Goal: Task Accomplishment & Management: Use online tool/utility

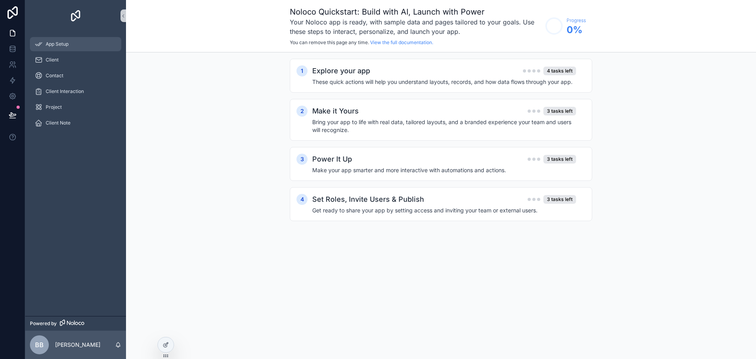
click at [71, 44] on div "App Setup" at bounding box center [76, 44] width 82 height 13
click at [99, 338] on div "BB Brandon Beattie" at bounding box center [75, 345] width 101 height 28
click at [91, 343] on p "[PERSON_NAME]" at bounding box center [77, 345] width 45 height 8
click at [250, 188] on div "1 Explore your app 4 tasks left These quick actions will help you understand la…" at bounding box center [441, 147] width 630 height 191
click at [61, 41] on div "App Setup" at bounding box center [76, 44] width 82 height 13
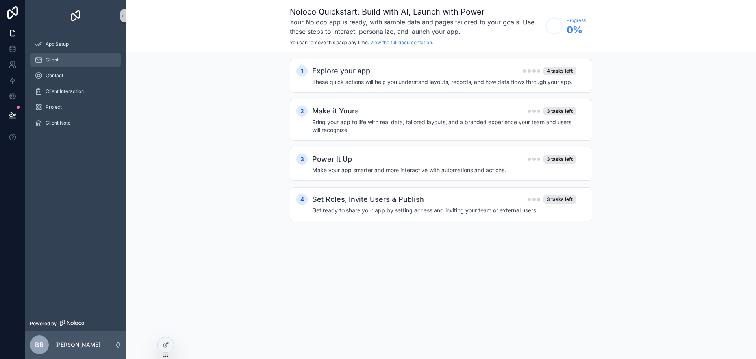
click at [64, 54] on div "Client" at bounding box center [76, 60] width 82 height 13
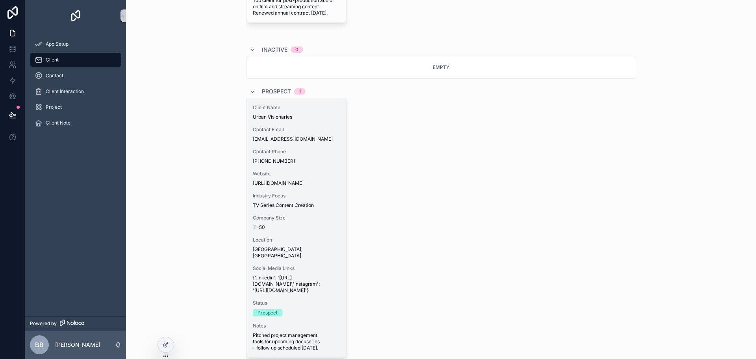
scroll to position [315, 0]
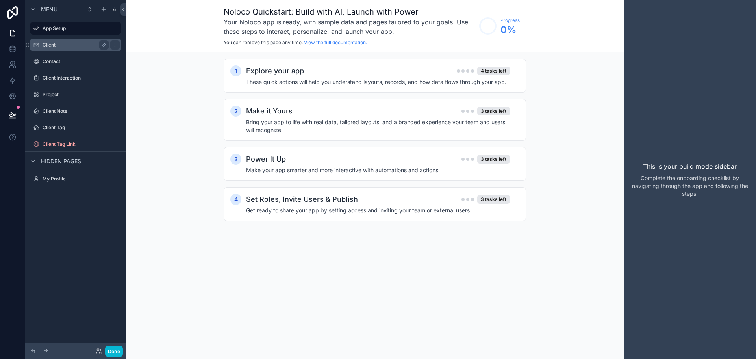
click at [88, 45] on label "Client" at bounding box center [74, 45] width 63 height 6
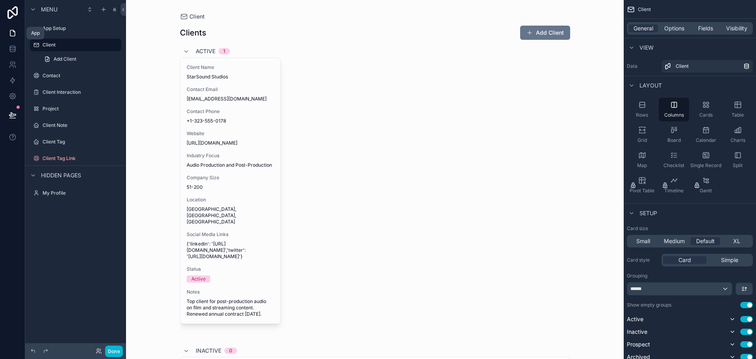
click at [12, 36] on icon at bounding box center [12, 33] width 5 height 6
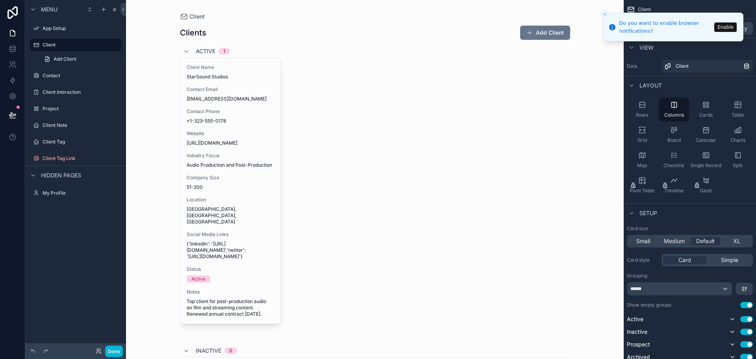
click at [605, 15] on icon "Close toast" at bounding box center [605, 14] width 5 height 5
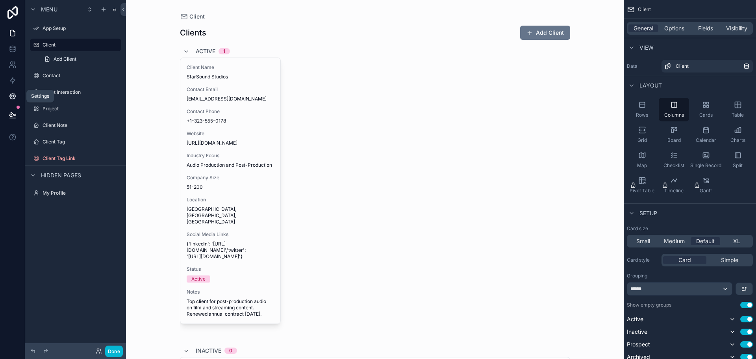
click at [16, 99] on icon at bounding box center [13, 96] width 8 height 8
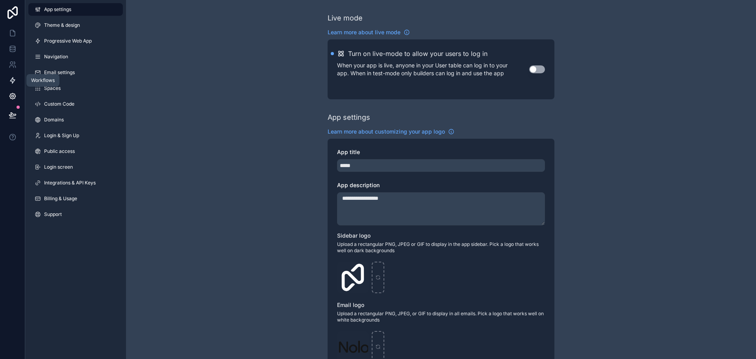
click at [14, 77] on icon at bounding box center [13, 80] width 8 height 8
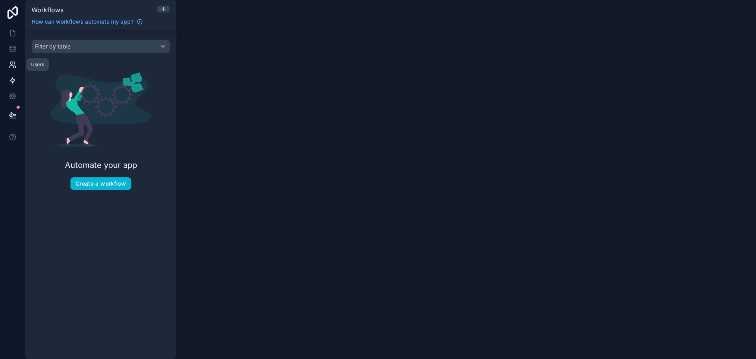
click at [18, 67] on link at bounding box center [12, 65] width 25 height 16
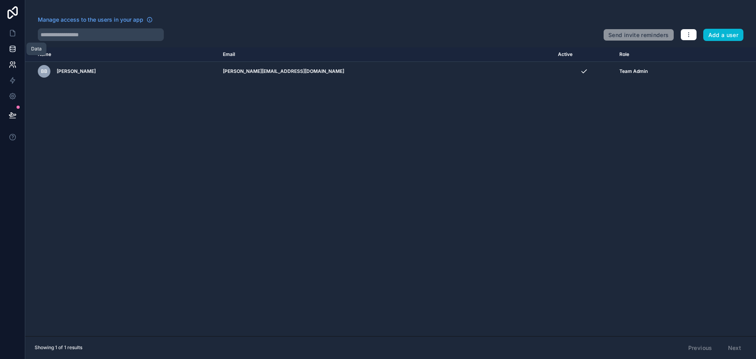
click at [15, 44] on link at bounding box center [12, 49] width 25 height 16
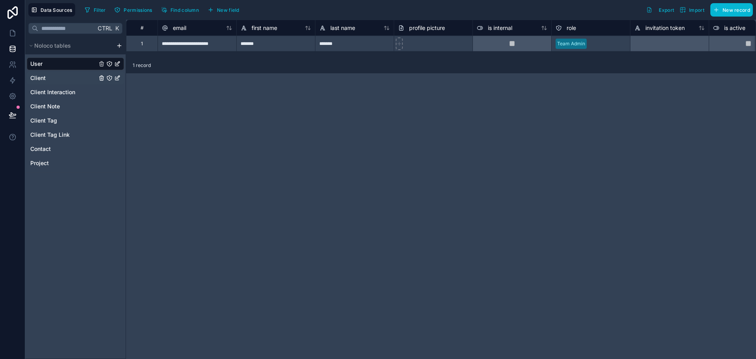
click at [54, 75] on link "Client" at bounding box center [63, 78] width 67 height 8
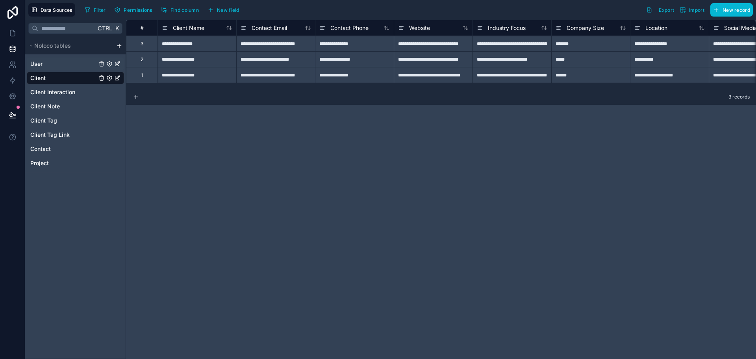
click at [51, 66] on link "User" at bounding box center [63, 64] width 67 height 8
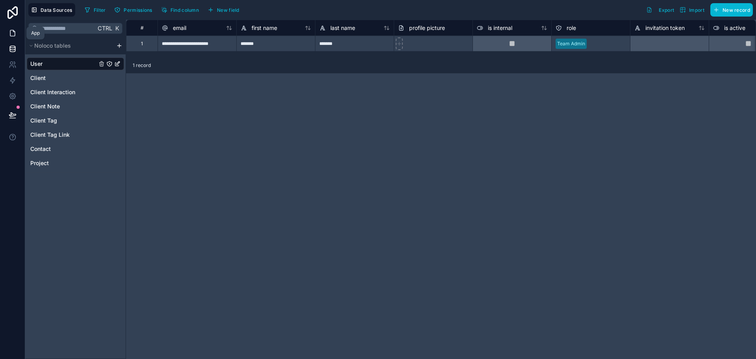
click at [11, 34] on icon at bounding box center [13, 33] width 8 height 8
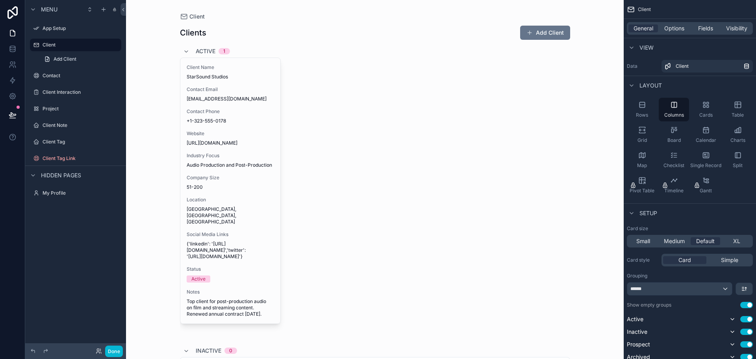
click at [50, 178] on span "Hidden pages" at bounding box center [61, 175] width 40 height 8
click at [39, 176] on div "Hidden pages" at bounding box center [54, 175] width 53 height 9
click at [37, 193] on icon "scrollable content" at bounding box center [36, 193] width 6 height 6
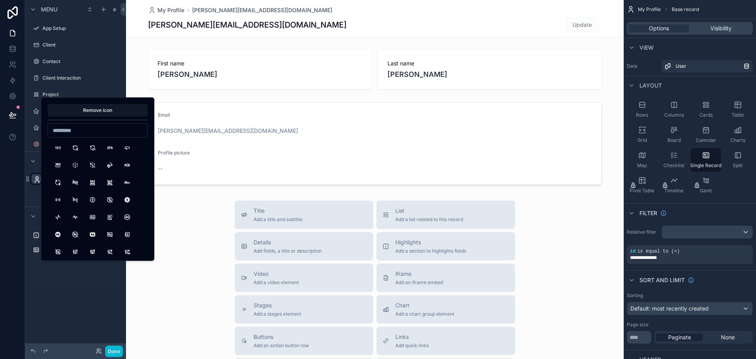
click at [210, 118] on div "scrollable content" at bounding box center [375, 272] width 498 height 544
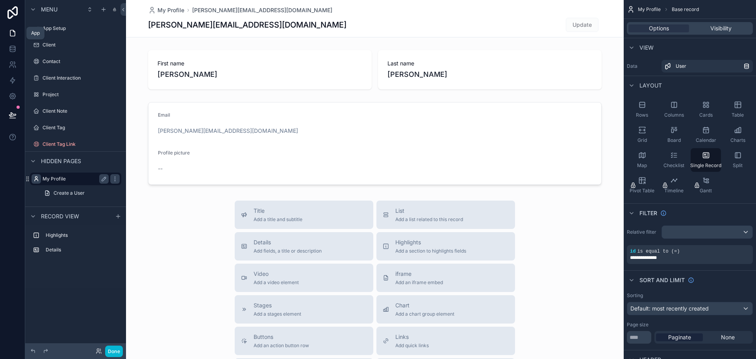
click at [15, 34] on icon at bounding box center [12, 33] width 5 height 6
click at [13, 31] on icon at bounding box center [12, 33] width 5 height 6
click at [13, 46] on icon at bounding box center [13, 49] width 8 height 8
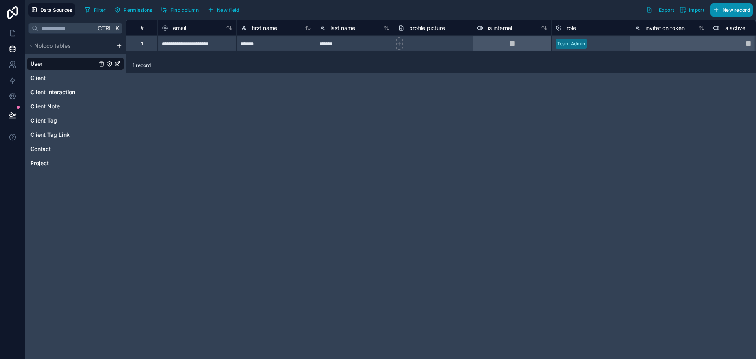
click at [733, 13] on span "New record" at bounding box center [737, 10] width 28 height 6
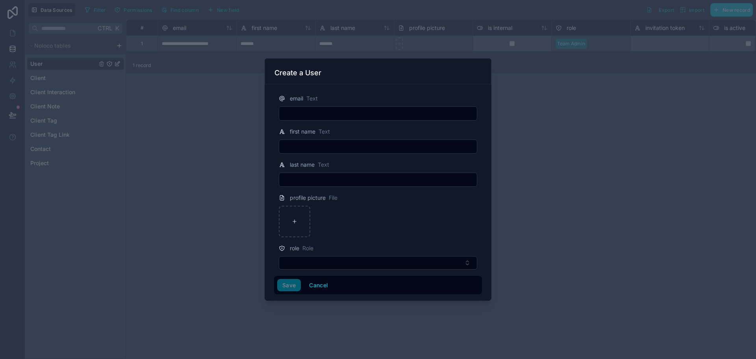
click at [140, 133] on div at bounding box center [378, 179] width 756 height 359
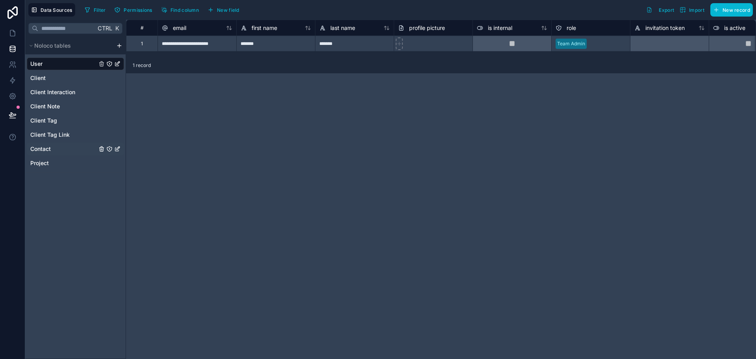
click at [62, 150] on link "Contact" at bounding box center [63, 149] width 67 height 8
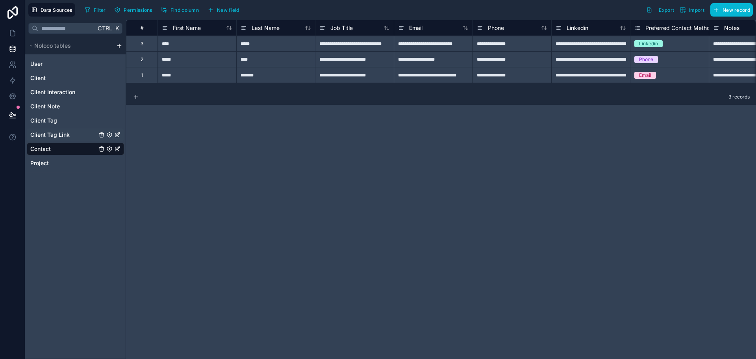
click at [67, 134] on span "Client Tag Link" at bounding box center [49, 135] width 39 height 8
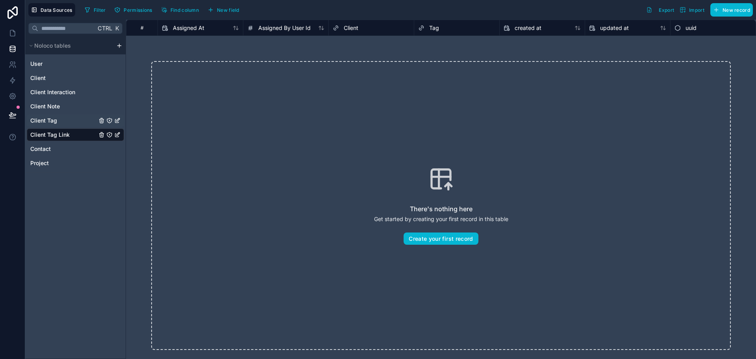
click at [71, 119] on link "Client Tag" at bounding box center [63, 121] width 67 height 8
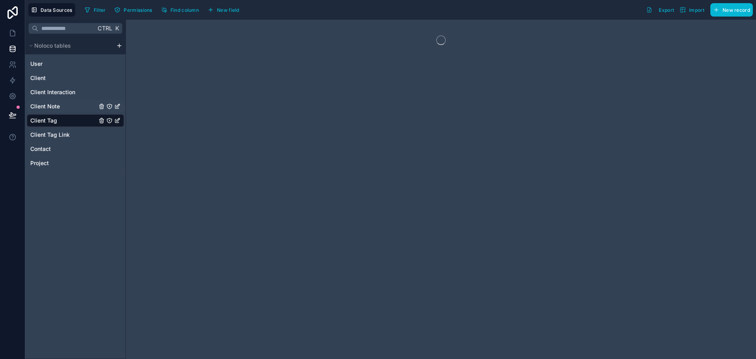
click at [71, 104] on link "Client Note" at bounding box center [63, 106] width 67 height 8
click at [71, 89] on span "Client Interaction" at bounding box center [52, 92] width 45 height 8
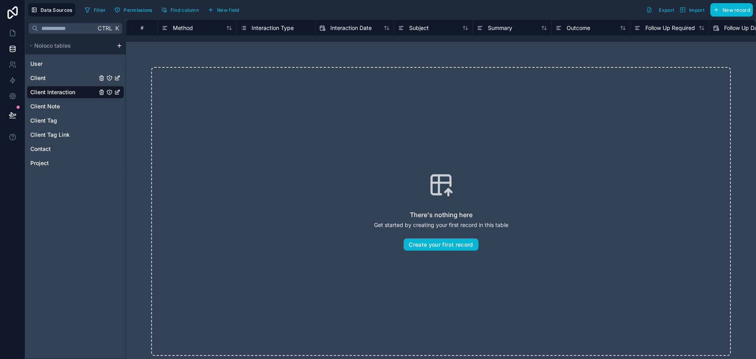
click at [71, 75] on link "Client" at bounding box center [63, 78] width 67 height 8
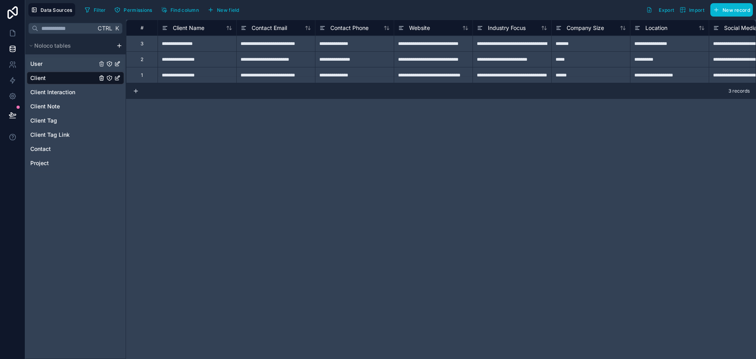
click at [71, 61] on link "User" at bounding box center [63, 64] width 67 height 8
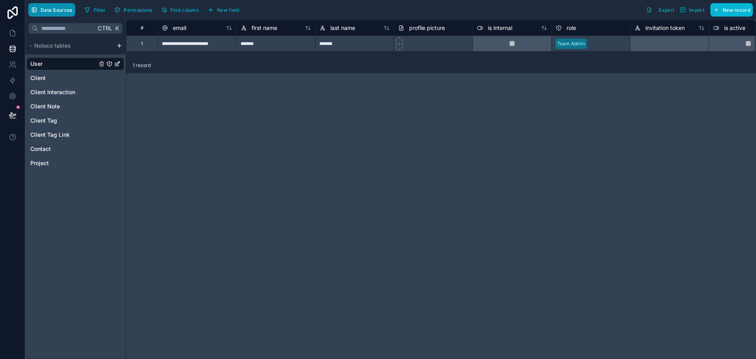
click at [65, 10] on span "Data Sources" at bounding box center [57, 10] width 32 height 6
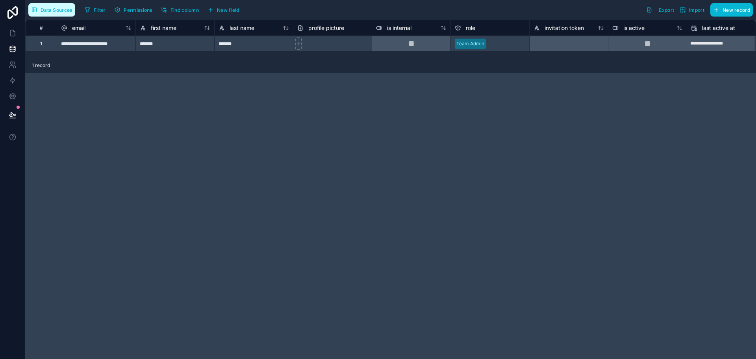
click at [65, 10] on span "Data Sources" at bounding box center [57, 10] width 32 height 6
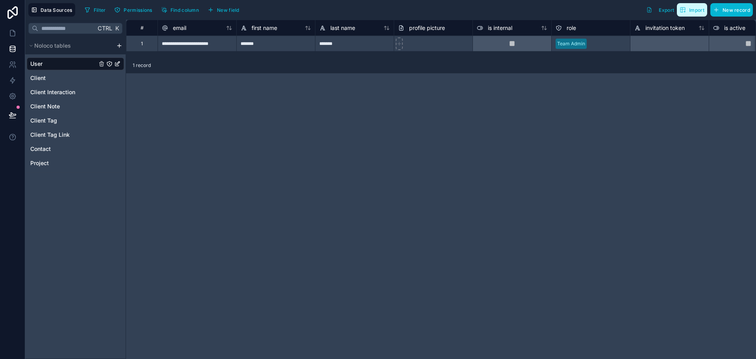
click at [689, 12] on span "Import" at bounding box center [696, 10] width 15 height 6
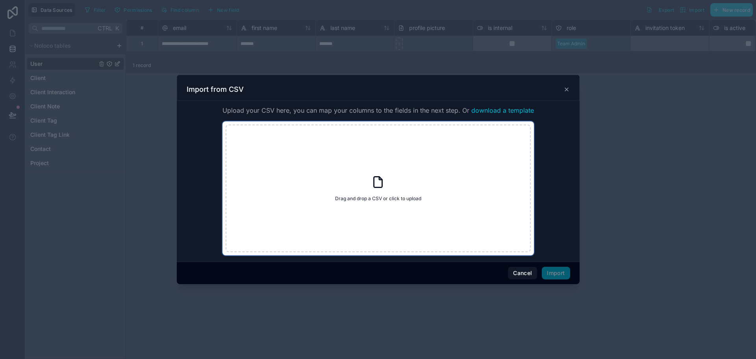
click at [478, 203] on div "Drag and drop a CSV or click to upload Drag and drop a CSV or click to upload" at bounding box center [378, 188] width 305 height 128
type input "**********"
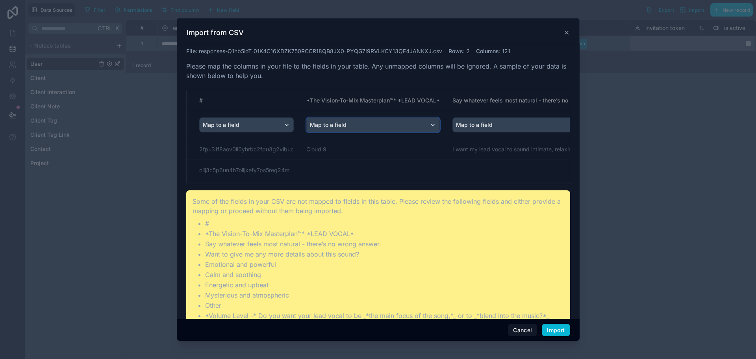
click at [373, 122] on div "Map to a field" at bounding box center [373, 125] width 133 height 14
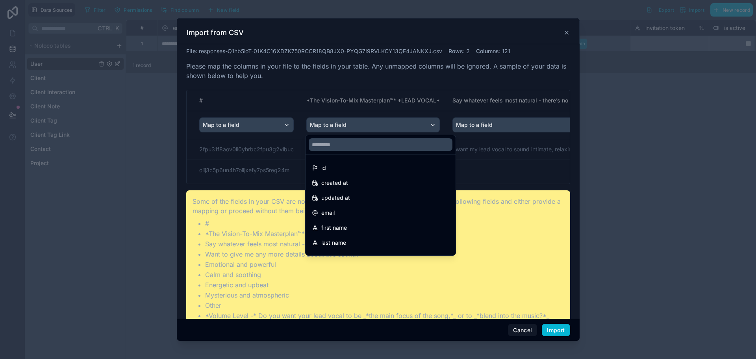
click at [373, 122] on div "scrollable content" at bounding box center [378, 179] width 403 height 323
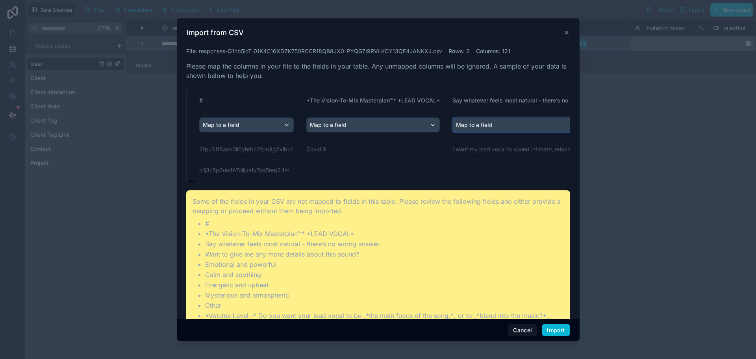
click at [495, 124] on div "Map to a field" at bounding box center [534, 125] width 163 height 14
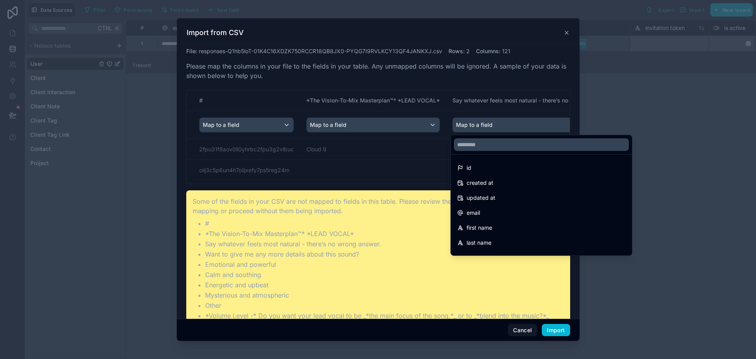
click at [495, 124] on div "scrollable content" at bounding box center [378, 179] width 403 height 323
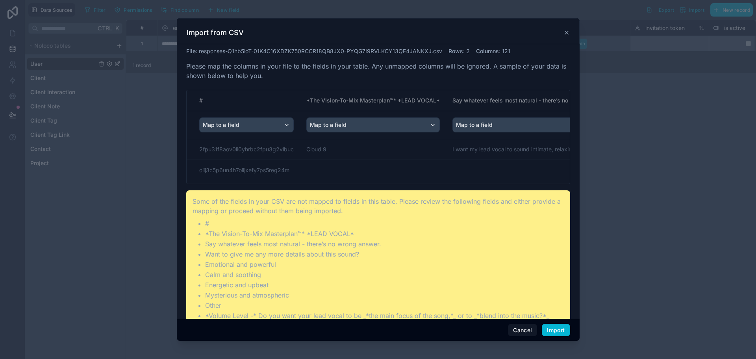
click at [561, 339] on div "Cancel Import" at bounding box center [378, 330] width 403 height 22
click at [559, 331] on button "Import" at bounding box center [556, 330] width 28 height 13
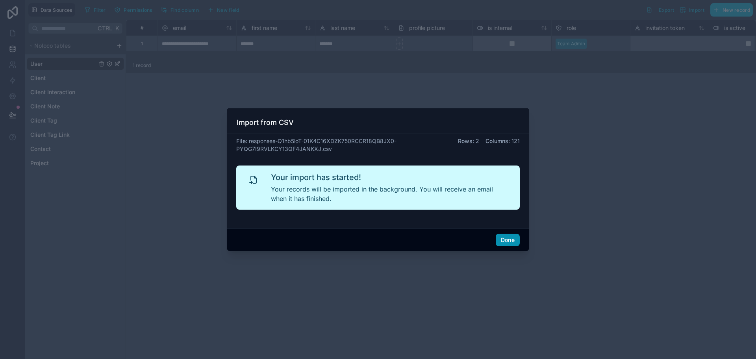
click at [504, 241] on button "Done" at bounding box center [508, 240] width 24 height 13
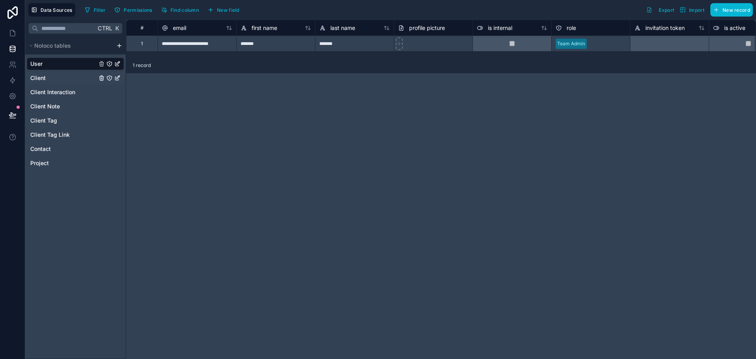
click at [68, 82] on link "Client" at bounding box center [63, 78] width 67 height 8
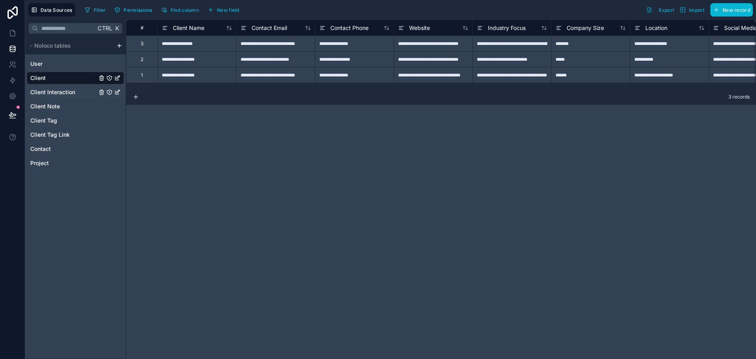
click at [67, 93] on span "Client Interaction" at bounding box center [52, 92] width 45 height 8
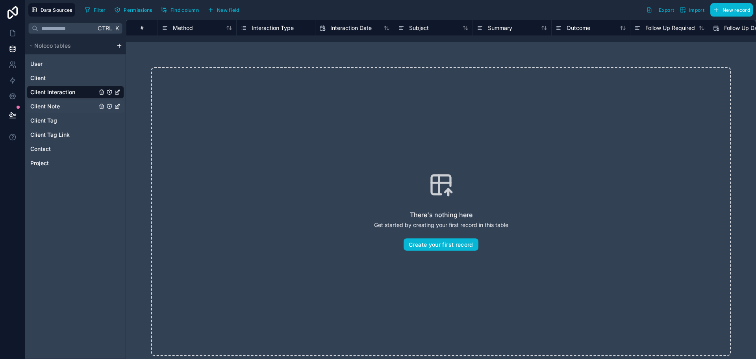
click at [59, 110] on div "Client Note" at bounding box center [75, 106] width 97 height 13
click at [63, 118] on link "Client Tag" at bounding box center [63, 121] width 67 height 8
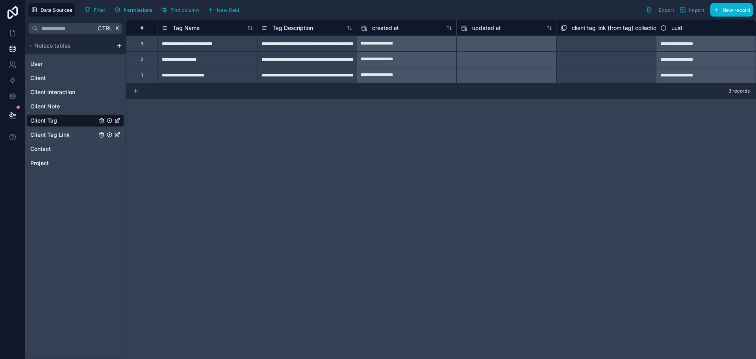
click at [64, 132] on span "Client Tag Link" at bounding box center [49, 135] width 39 height 8
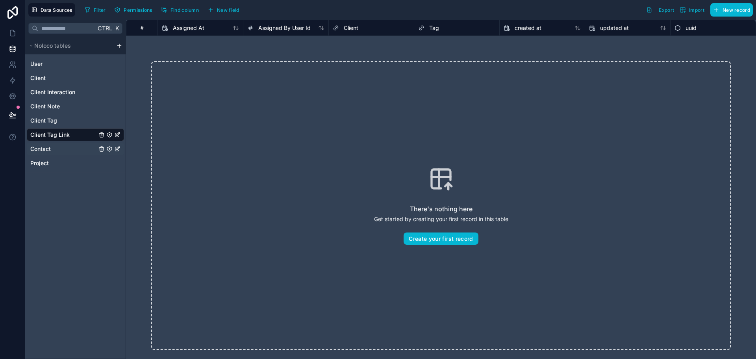
click at [65, 151] on link "Contact" at bounding box center [63, 149] width 67 height 8
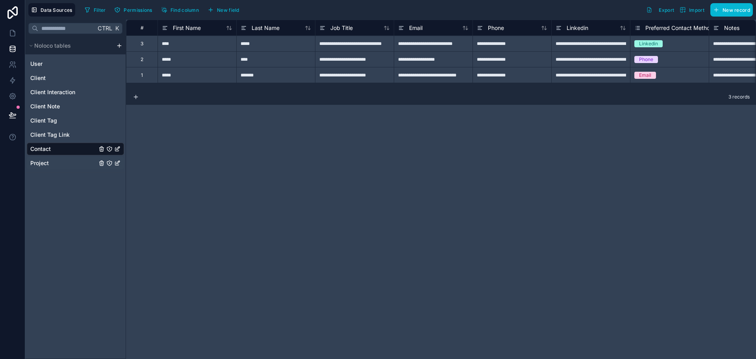
click at [64, 162] on link "Project" at bounding box center [63, 163] width 67 height 8
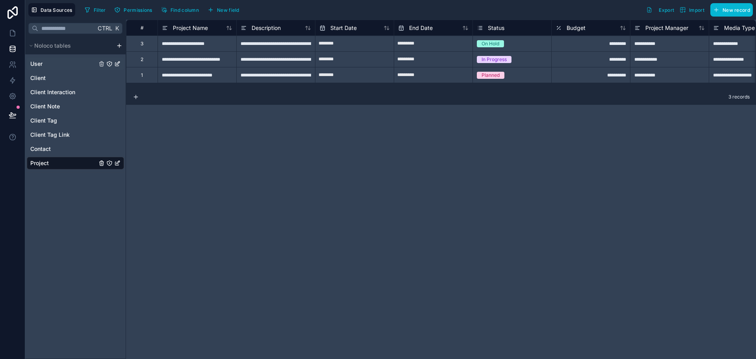
click at [52, 61] on link "User" at bounding box center [63, 64] width 67 height 8
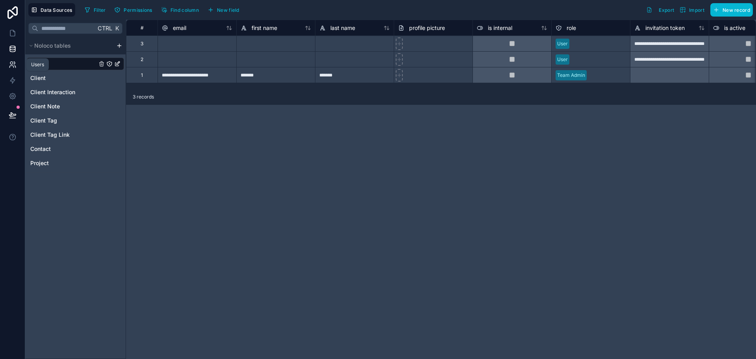
click at [10, 63] on icon at bounding box center [11, 63] width 3 height 3
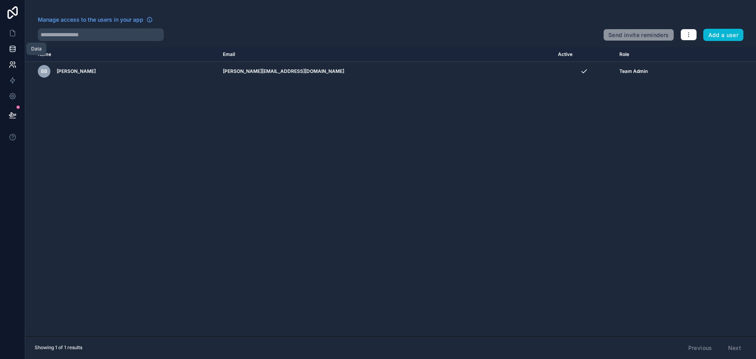
click at [13, 52] on icon at bounding box center [12, 50] width 5 height 3
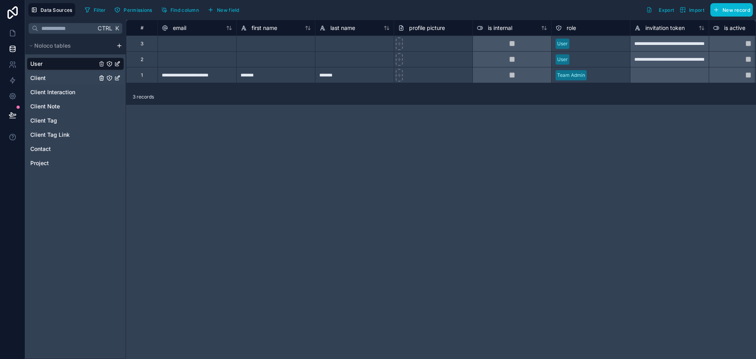
click at [58, 77] on link "Client" at bounding box center [63, 78] width 67 height 8
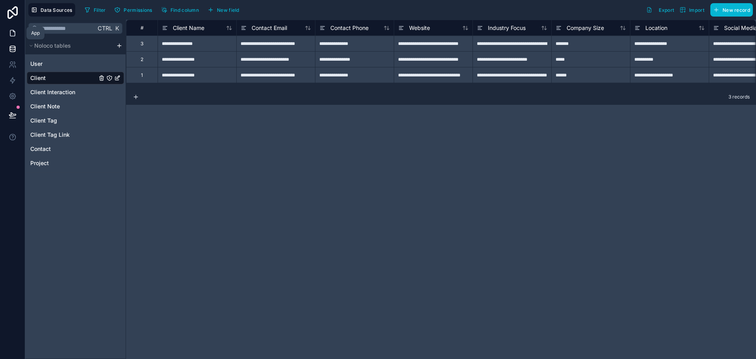
click at [10, 34] on icon at bounding box center [12, 33] width 5 height 6
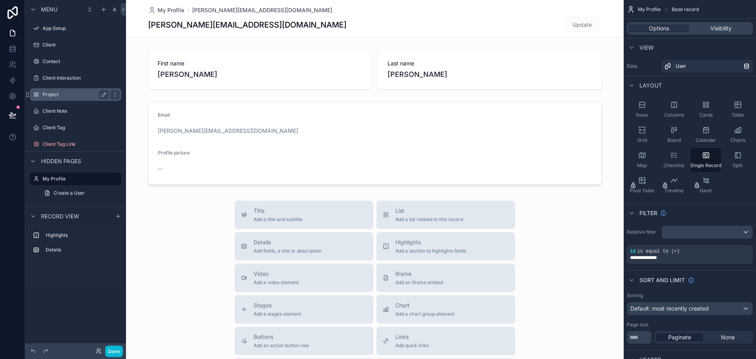
click at [71, 92] on label "Project" at bounding box center [74, 94] width 63 height 6
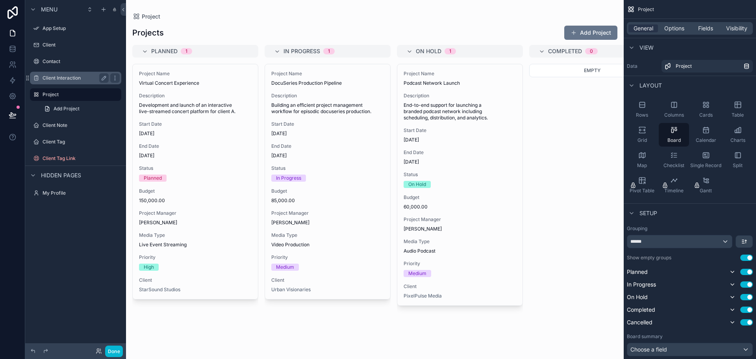
click at [74, 80] on label "Client Interaction" at bounding box center [74, 78] width 63 height 6
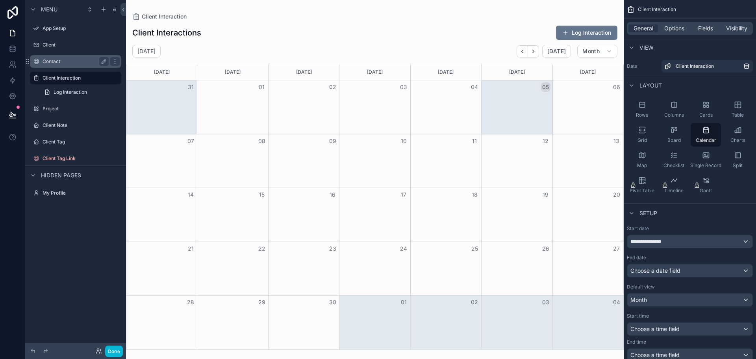
click at [76, 64] on label "Contact" at bounding box center [74, 61] width 63 height 6
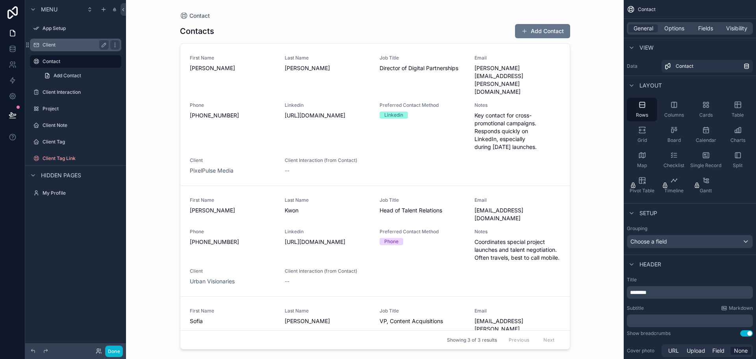
click at [75, 47] on label "Client" at bounding box center [74, 45] width 63 height 6
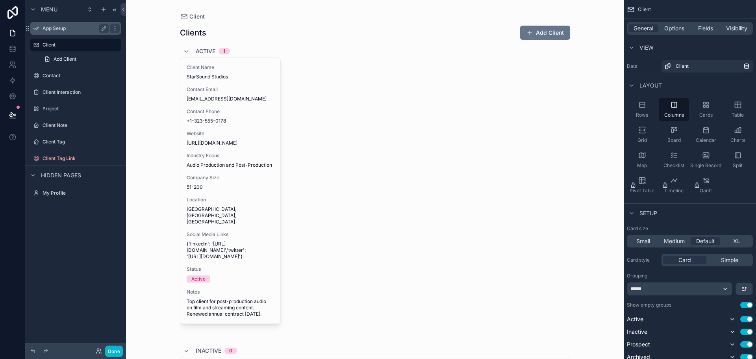
click at [78, 29] on label "App Setup" at bounding box center [74, 28] width 63 height 6
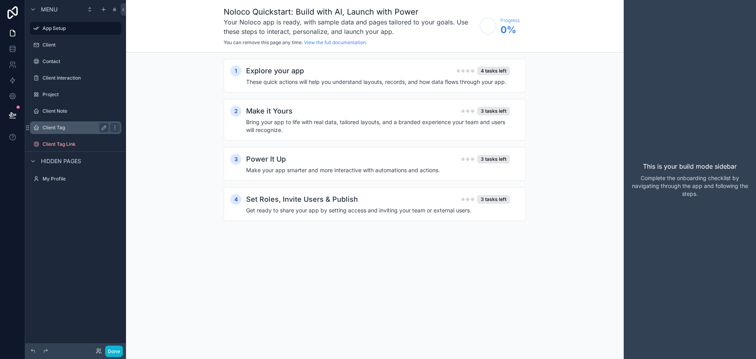
click at [72, 126] on label "Client Tag" at bounding box center [74, 127] width 63 height 6
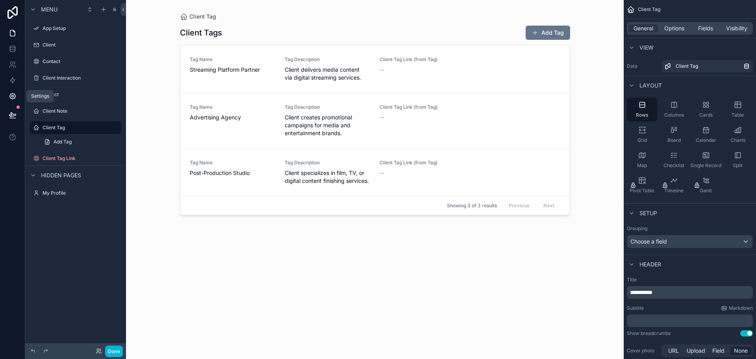
click at [17, 94] on link at bounding box center [12, 96] width 25 height 16
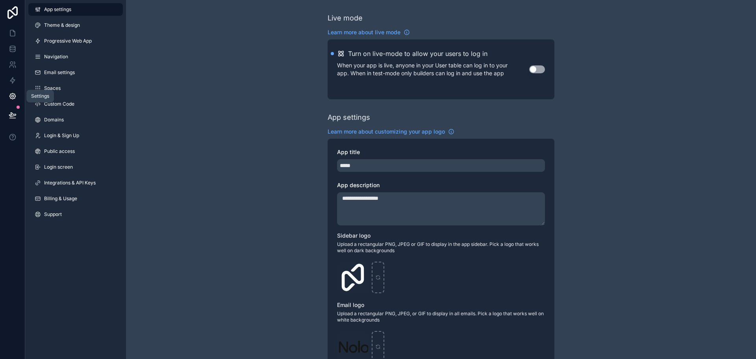
click at [17, 94] on link at bounding box center [12, 96] width 25 height 16
click at [14, 83] on icon at bounding box center [13, 80] width 8 height 8
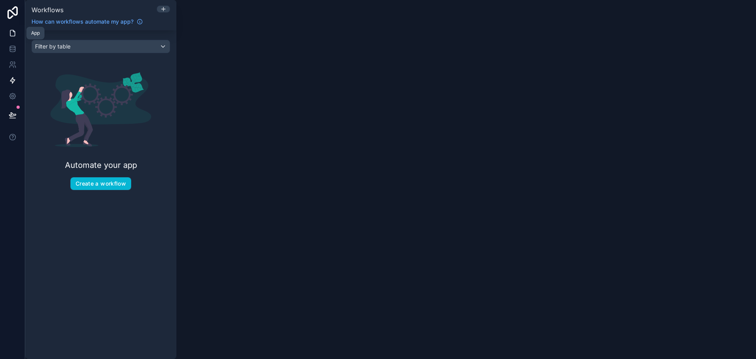
click at [12, 35] on icon at bounding box center [13, 33] width 8 height 8
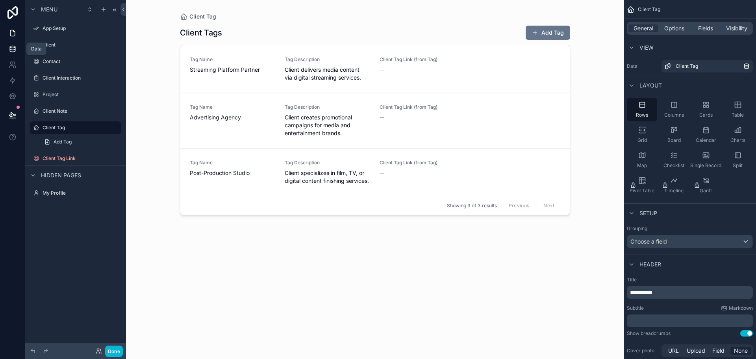
click at [13, 46] on icon at bounding box center [13, 49] width 8 height 8
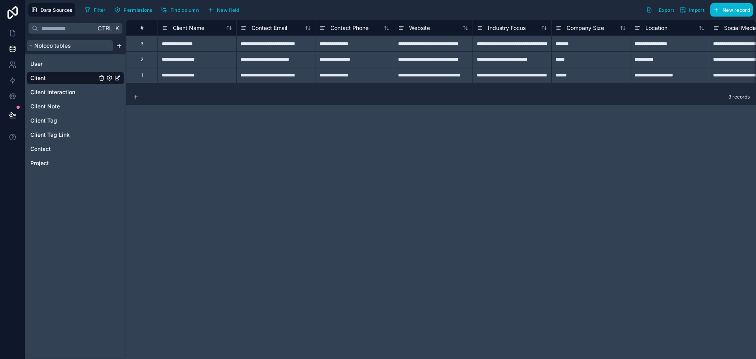
click at [60, 49] on span "Noloco tables" at bounding box center [52, 46] width 37 height 8
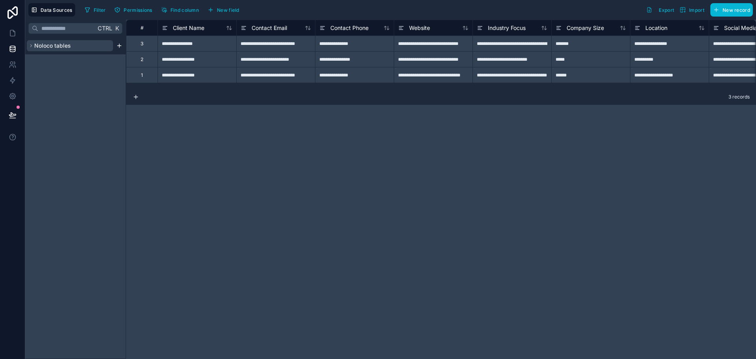
click at [62, 47] on span "Noloco tables" at bounding box center [52, 46] width 37 height 8
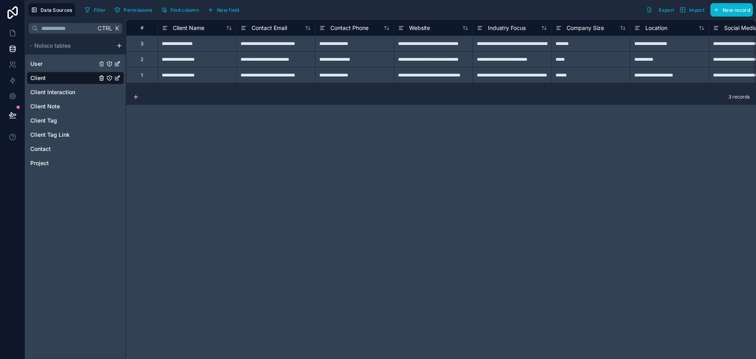
click at [60, 62] on link "User" at bounding box center [63, 64] width 67 height 8
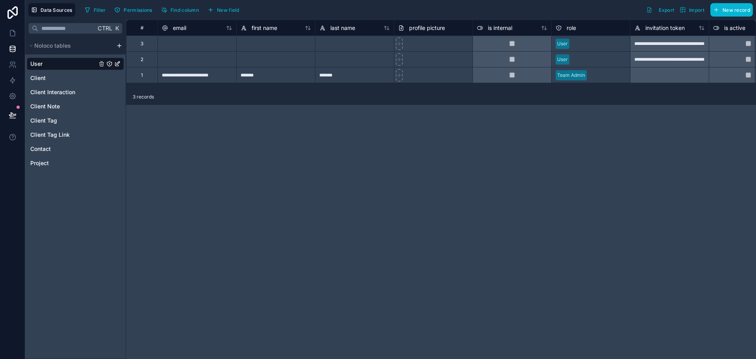
click at [194, 75] on div "**********" at bounding box center [197, 75] width 79 height 16
click at [194, 75] on input "**********" at bounding box center [197, 74] width 78 height 15
click at [65, 105] on link "Client Note" at bounding box center [63, 106] width 67 height 8
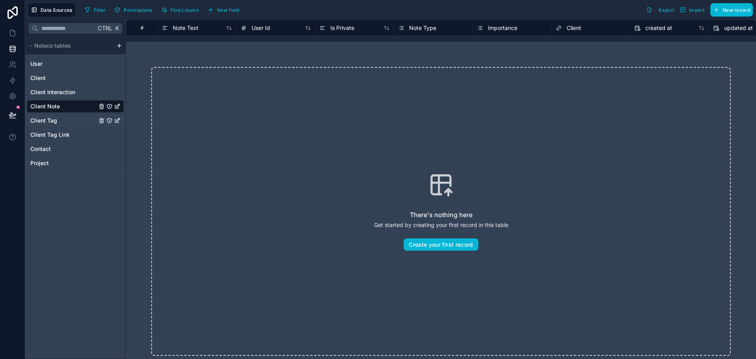
click at [61, 120] on link "Client Tag" at bounding box center [63, 121] width 67 height 8
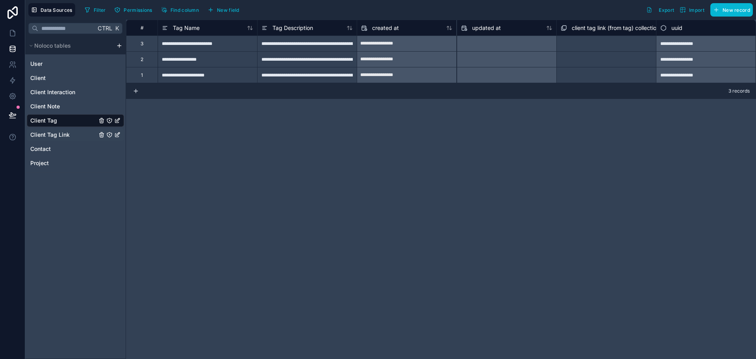
click at [63, 135] on span "Client Tag Link" at bounding box center [49, 135] width 39 height 8
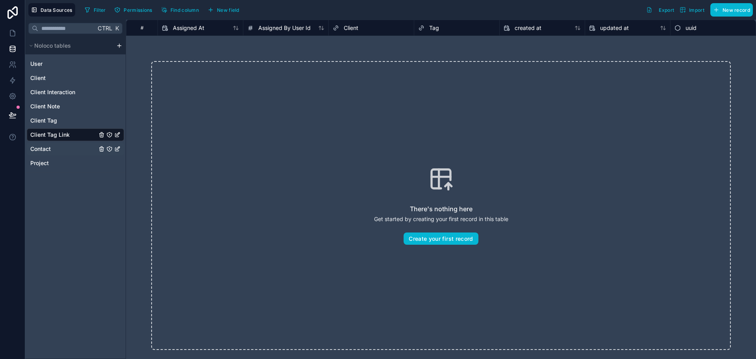
click at [64, 148] on link "Contact" at bounding box center [63, 149] width 67 height 8
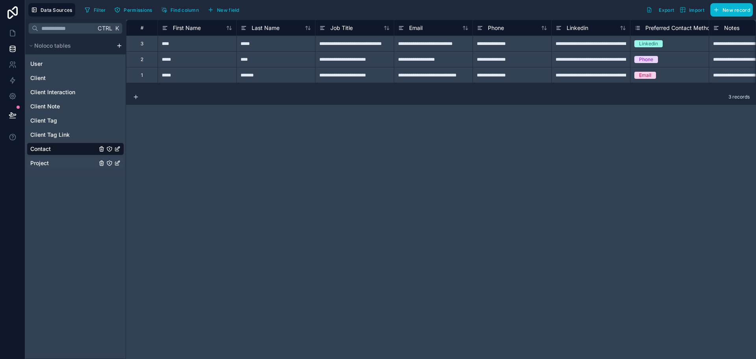
click at [63, 160] on link "Project" at bounding box center [63, 163] width 67 height 8
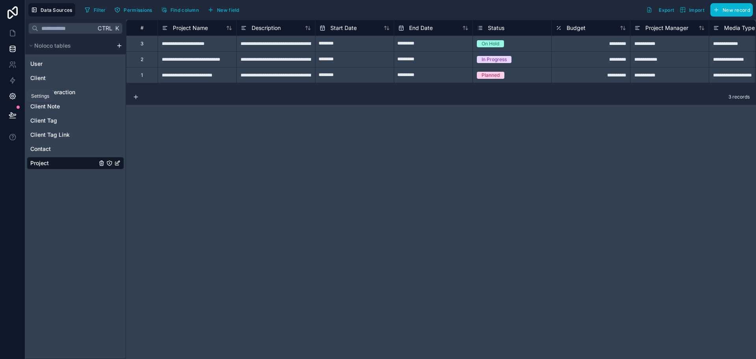
click at [9, 95] on icon at bounding box center [13, 96] width 8 height 8
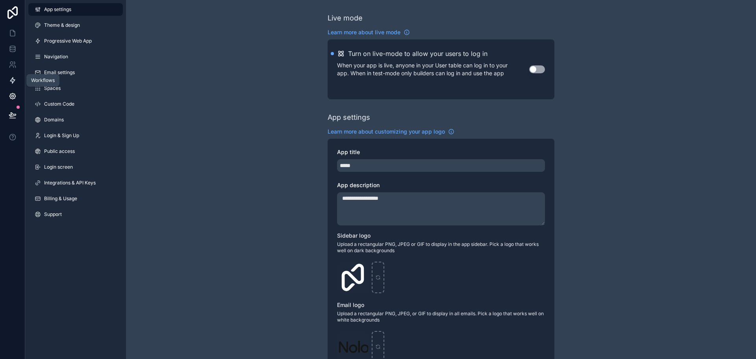
click at [10, 78] on icon at bounding box center [13, 80] width 8 height 8
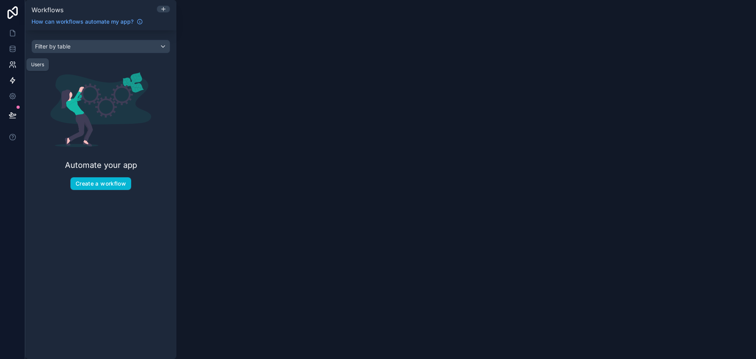
click at [13, 61] on icon at bounding box center [13, 65] width 8 height 8
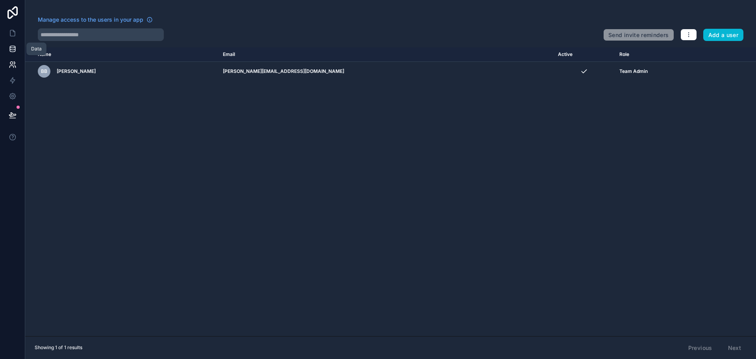
click at [13, 48] on icon at bounding box center [13, 49] width 8 height 8
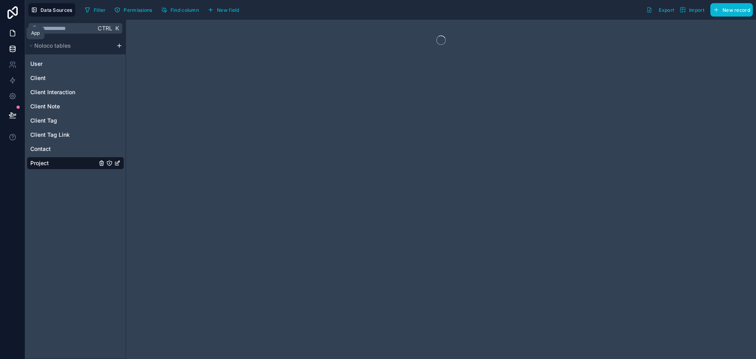
click at [13, 28] on link at bounding box center [12, 33] width 25 height 16
